Goal: Task Accomplishment & Management: Complete application form

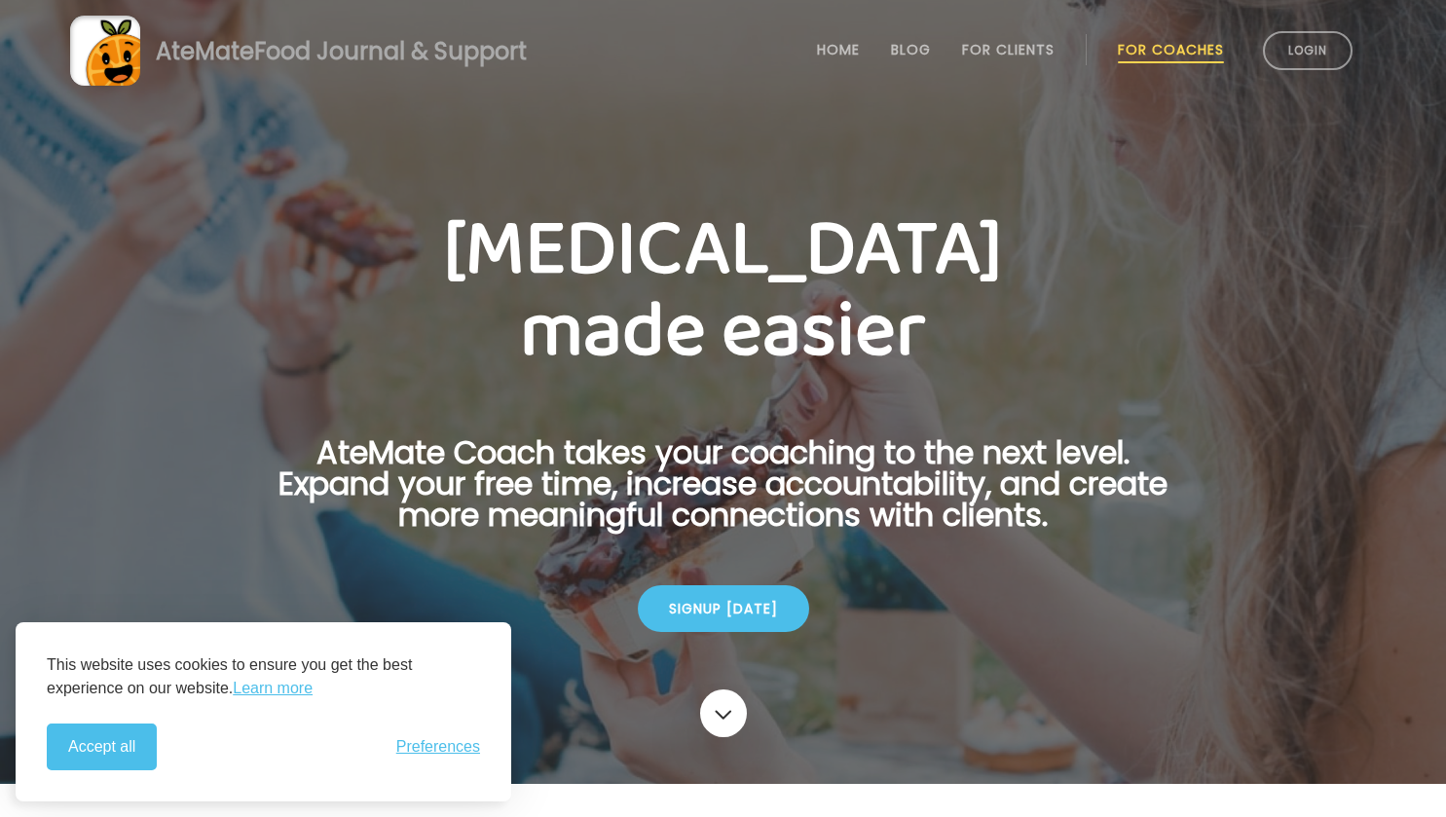
click at [775, 599] on div "Signup [DATE]" at bounding box center [723, 608] width 171 height 47
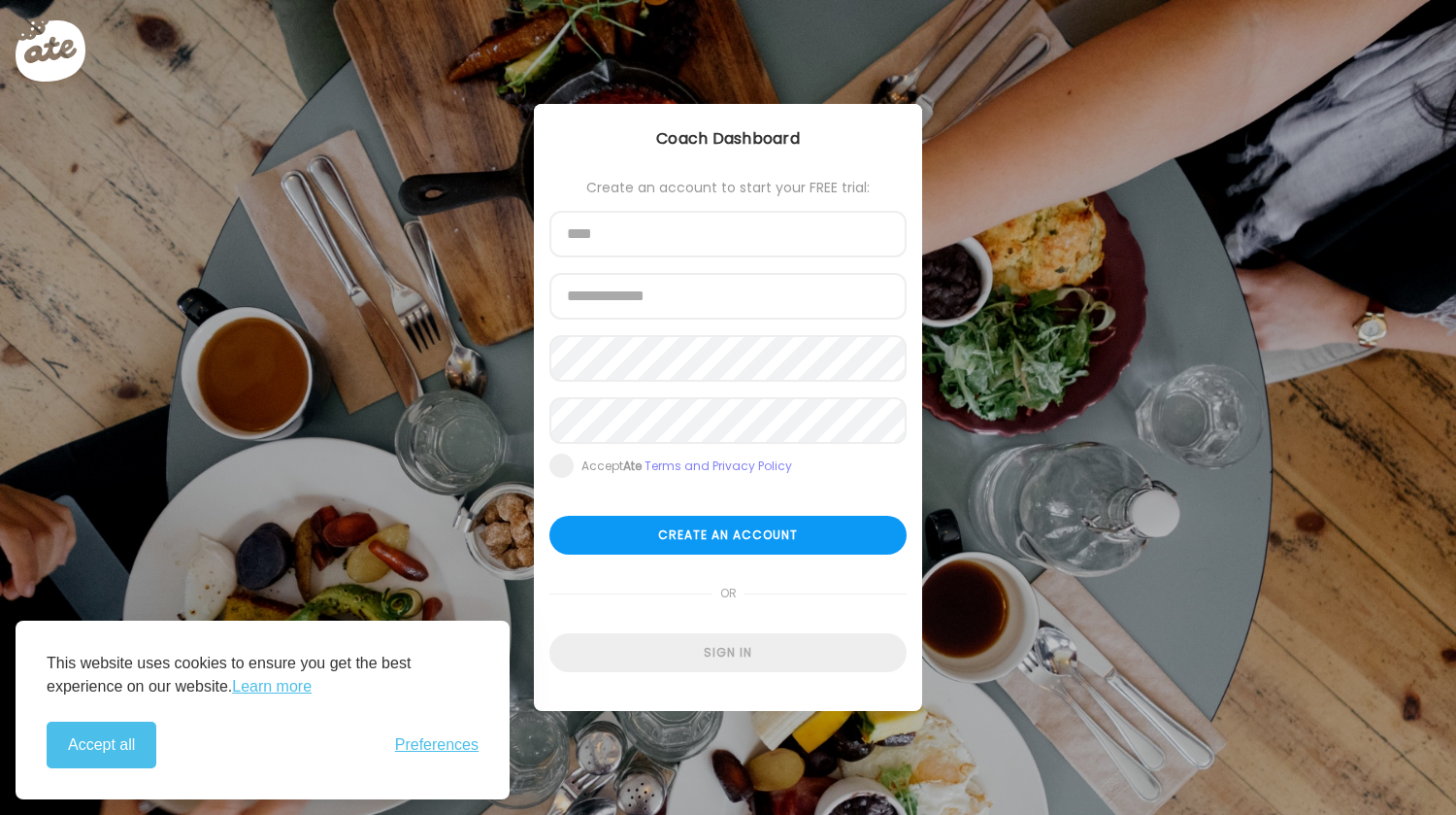
click at [773, 598] on form "Create an account to start your FREE trial: Name Email address Password Re-ente…" at bounding box center [728, 426] width 357 height 493
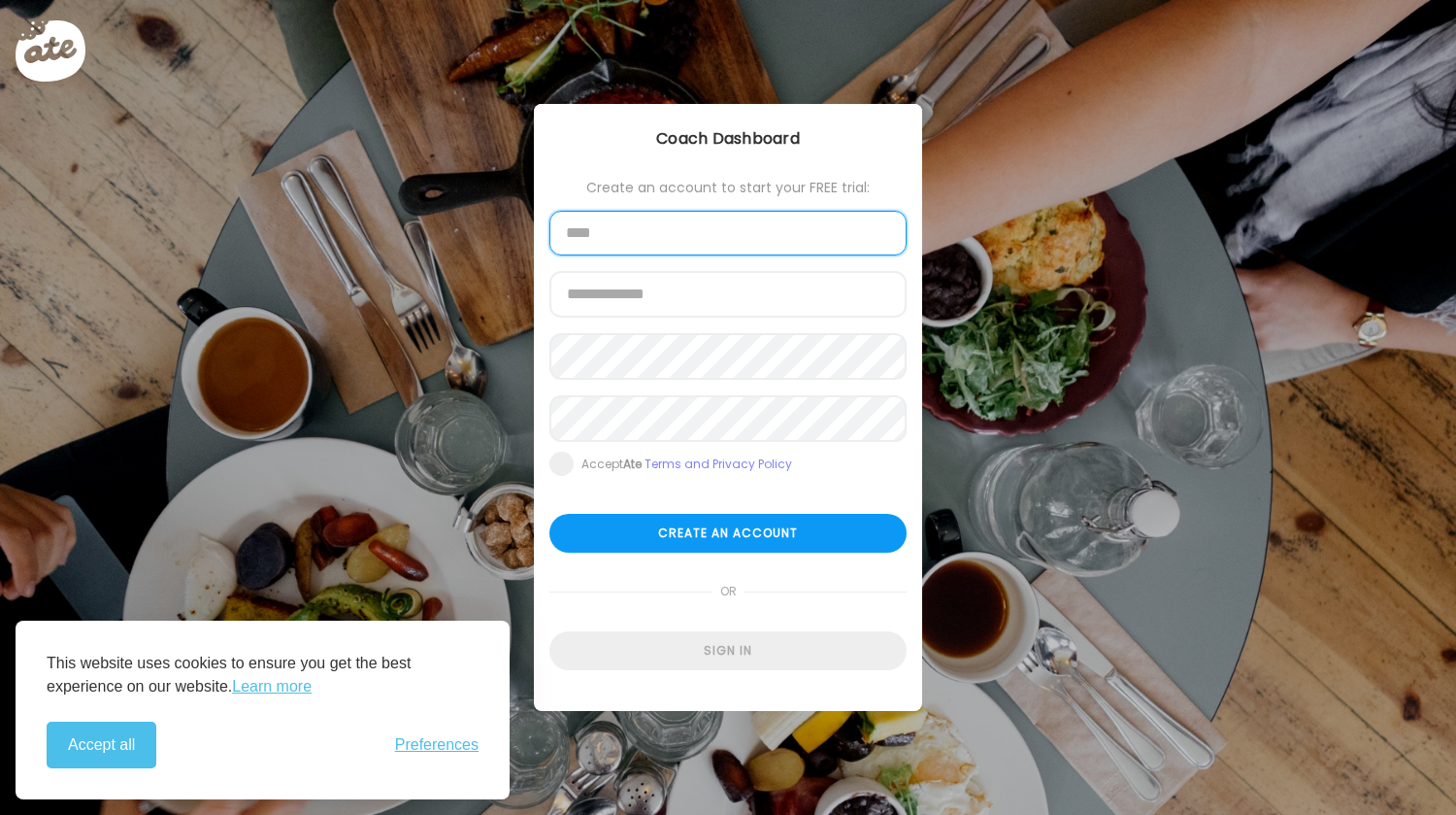
click at [876, 224] on input "text" at bounding box center [728, 232] width 357 height 45
